Goal: Navigation & Orientation: Find specific page/section

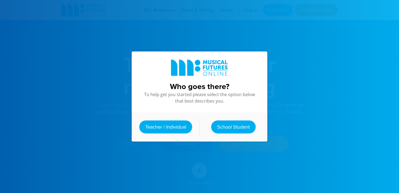
click at [176, 130] on link "Teacher / Individual" at bounding box center [165, 127] width 53 height 13
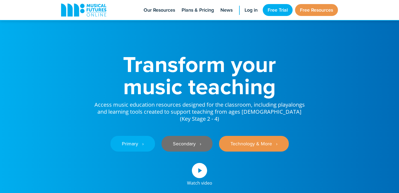
click at [201, 138] on link "Secondary ‎‏‏‎ ‎ ›" at bounding box center [186, 144] width 51 height 16
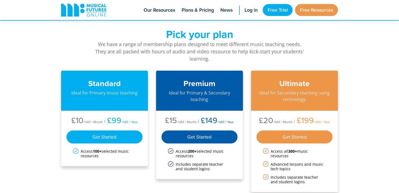
scroll to position [894, 0]
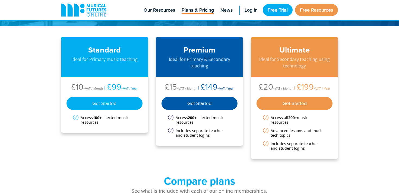
scroll to position [38, 0]
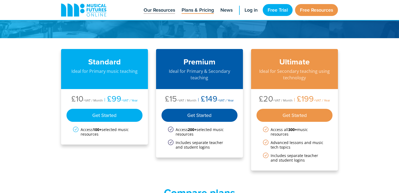
click at [171, 10] on span "Our Resources" at bounding box center [158, 10] width 31 height 7
